Goal: Transaction & Acquisition: Purchase product/service

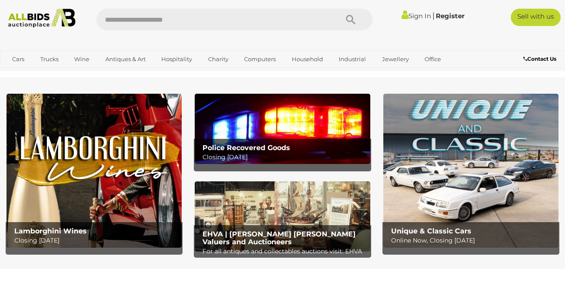
click at [176, 19] on input "text" at bounding box center [212, 20] width 233 height 22
type input "****"
click at [351, 20] on icon "Search" at bounding box center [351, 19] width 10 height 13
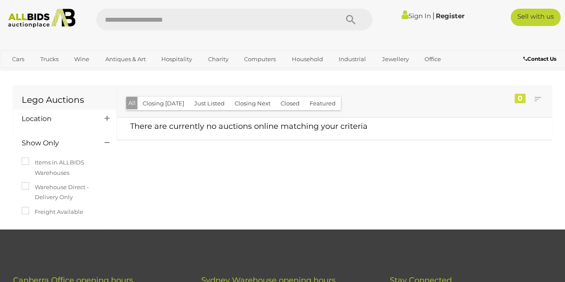
click at [136, 24] on input "text" at bounding box center [212, 20] width 233 height 22
type input "****"
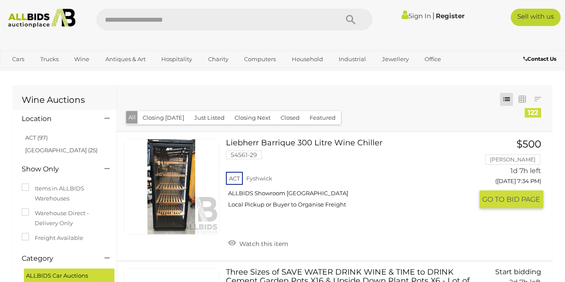
click at [176, 191] on link at bounding box center [171, 187] width 96 height 96
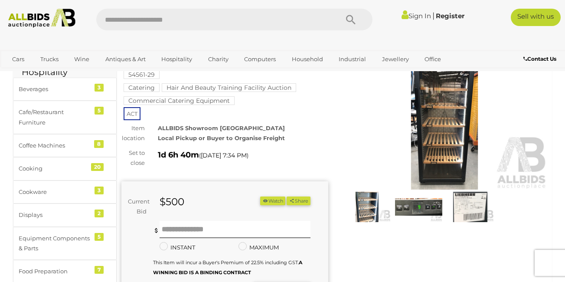
scroll to position [43, 0]
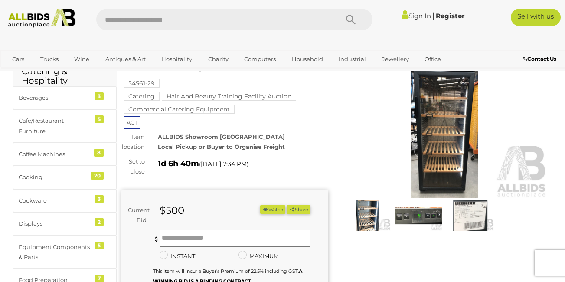
click at [435, 151] on img at bounding box center [444, 131] width 207 height 133
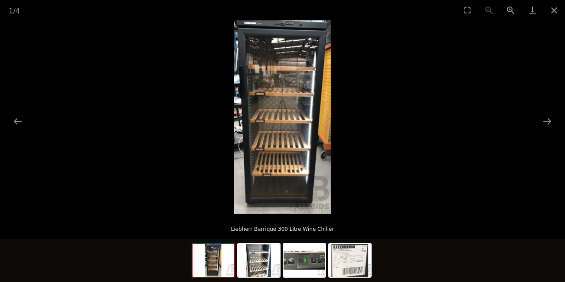
scroll to position [130, 0]
click at [261, 271] on img at bounding box center [259, 260] width 42 height 33
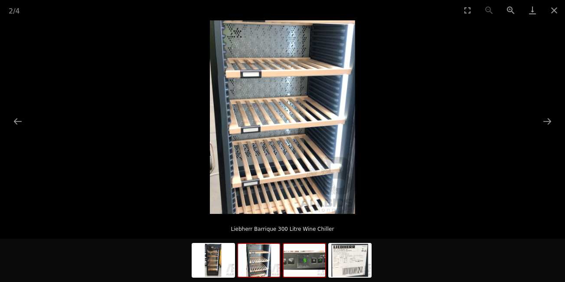
click at [299, 268] on img at bounding box center [304, 260] width 42 height 33
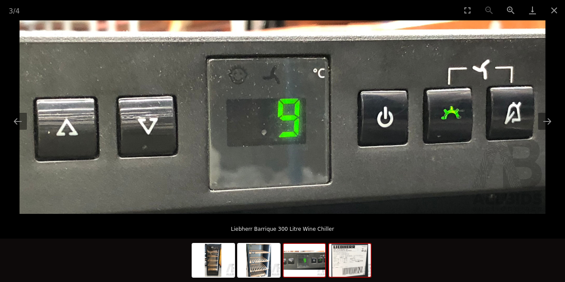
click at [347, 266] on img at bounding box center [350, 260] width 42 height 33
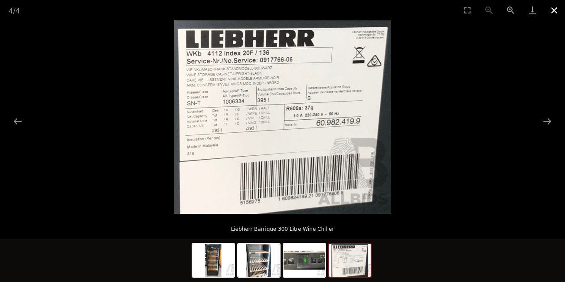
click at [554, 10] on button "Close gallery" at bounding box center [554, 10] width 22 height 20
